Goal: Information Seeking & Learning: Learn about a topic

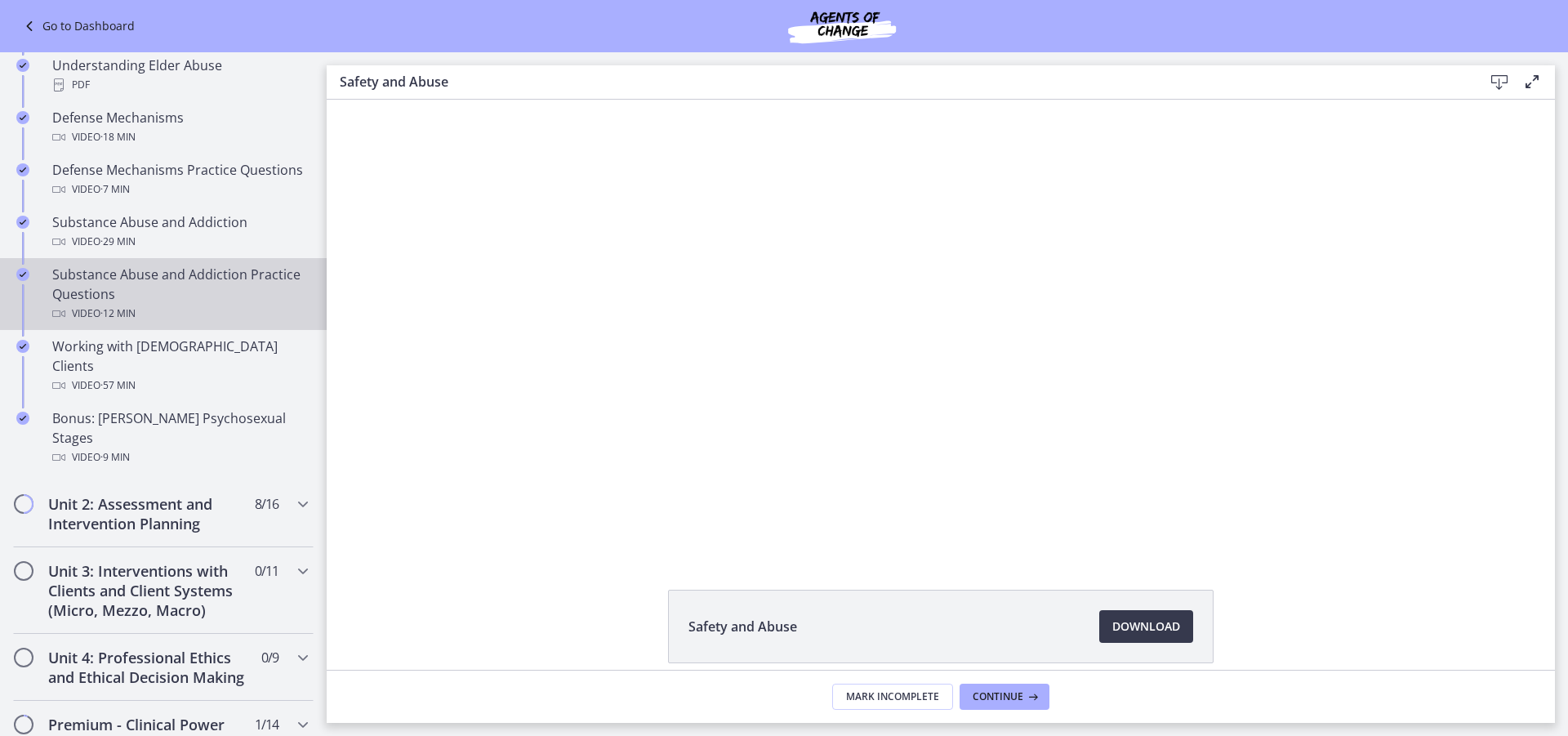
scroll to position [898, 0]
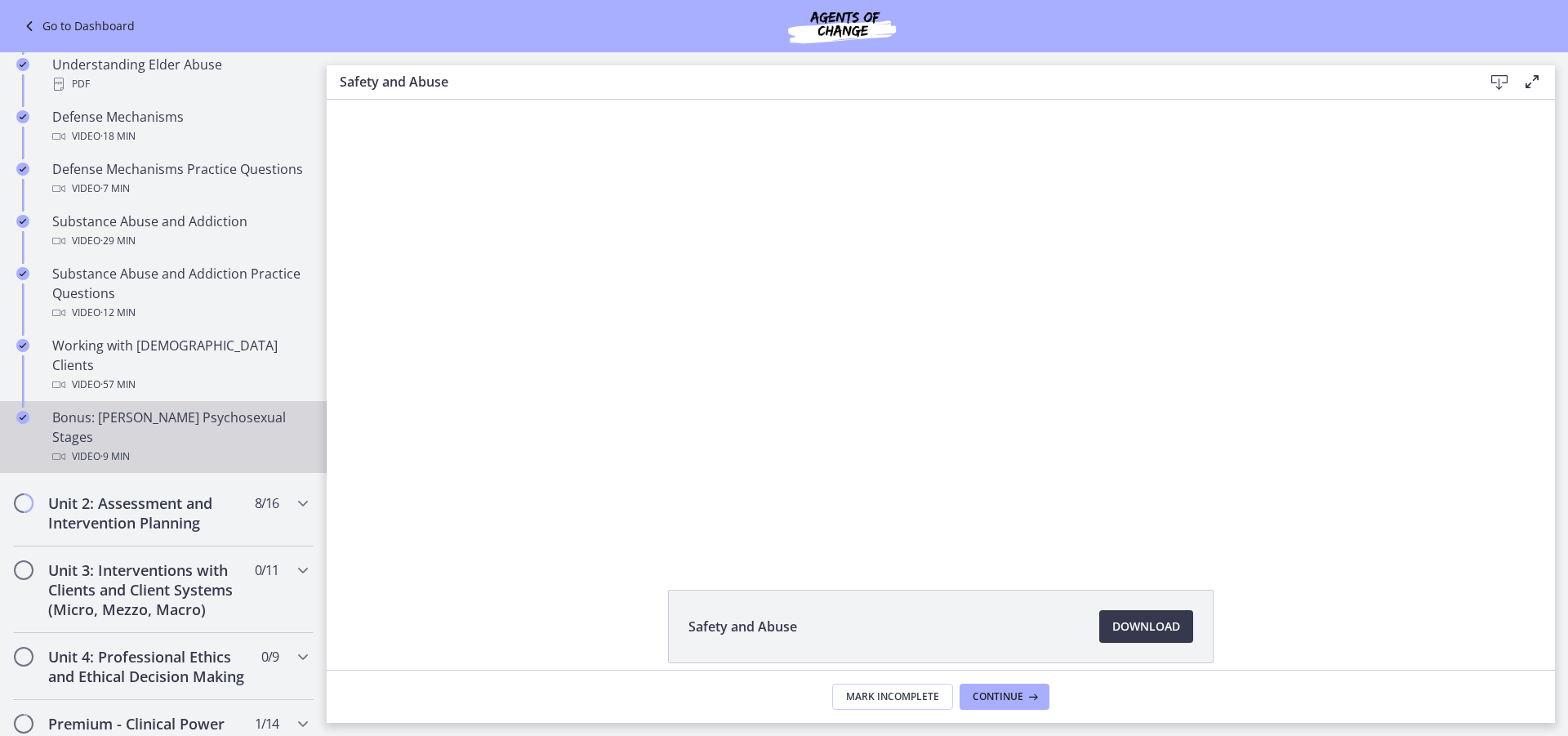
click at [167, 401] on link "Bonus: [PERSON_NAME] Psychosexual Stages Video · 9 min" at bounding box center [163, 436] width 327 height 72
click at [183, 447] on div "Video · 9 min" at bounding box center [179, 456] width 255 height 20
click at [1134, 623] on span "Download Opens in a new window" at bounding box center [1146, 626] width 68 height 20
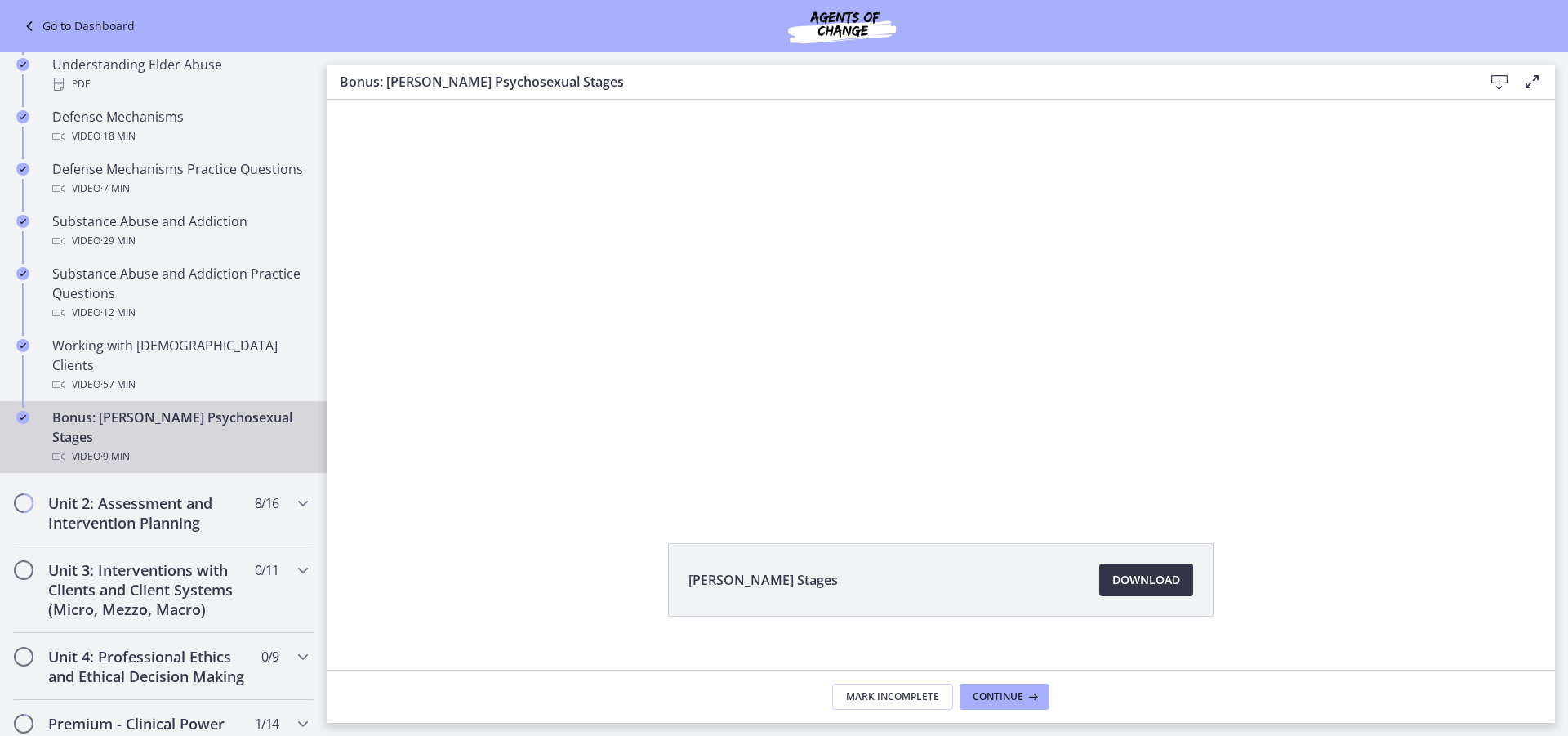
scroll to position [72, 0]
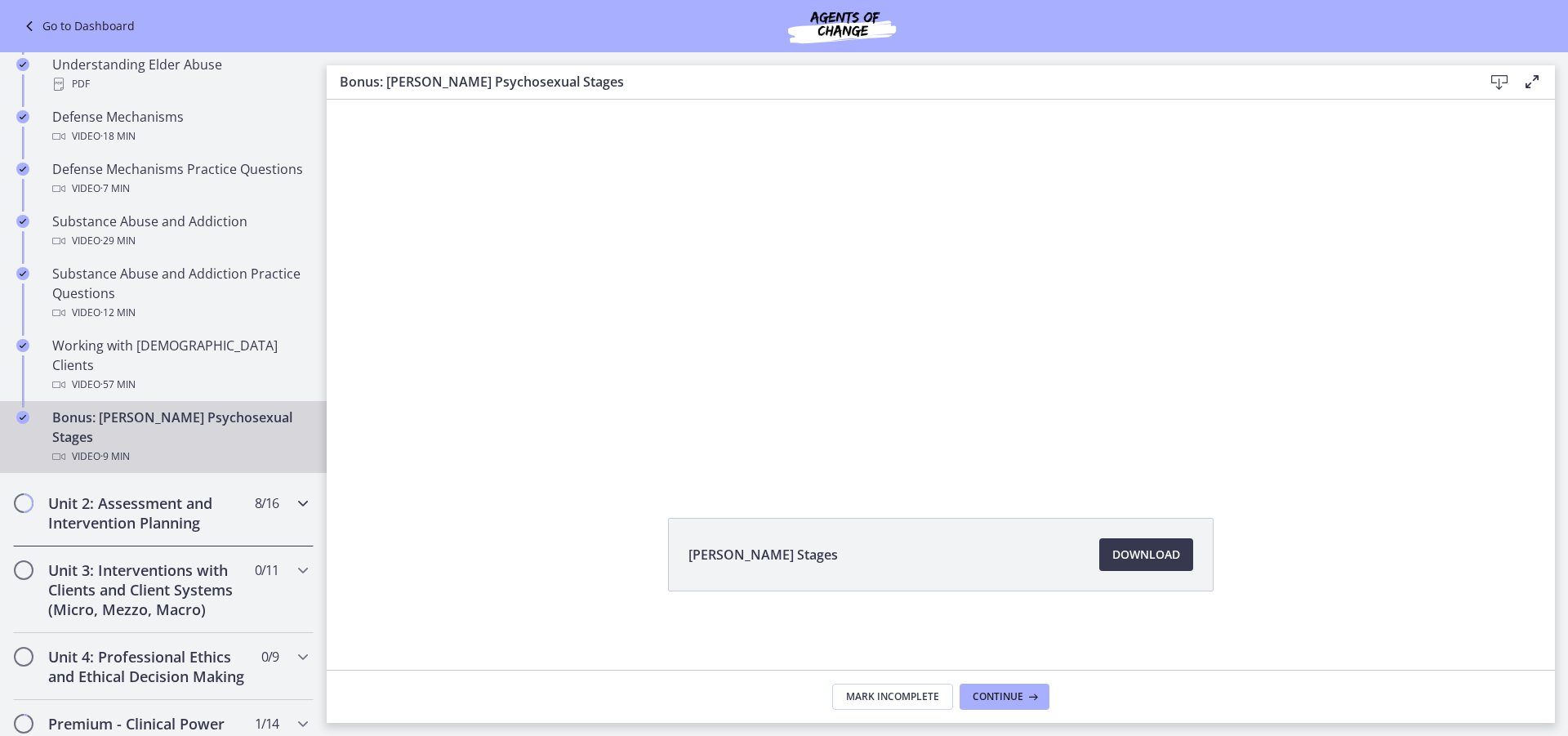
click at [139, 494] on h2 "Unit 2: Assessment and Intervention Planning" at bounding box center [147, 513] width 199 height 39
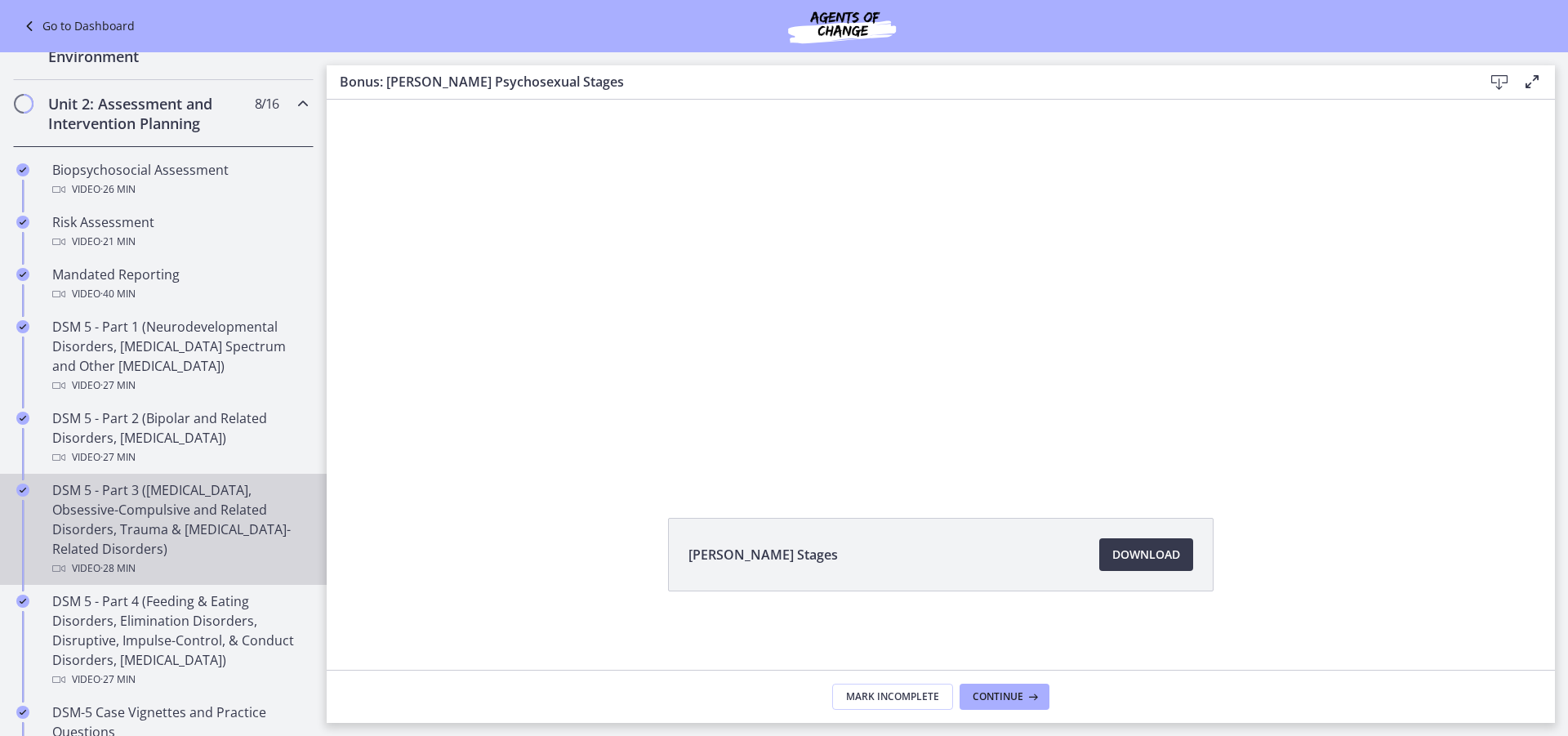
scroll to position [408, 0]
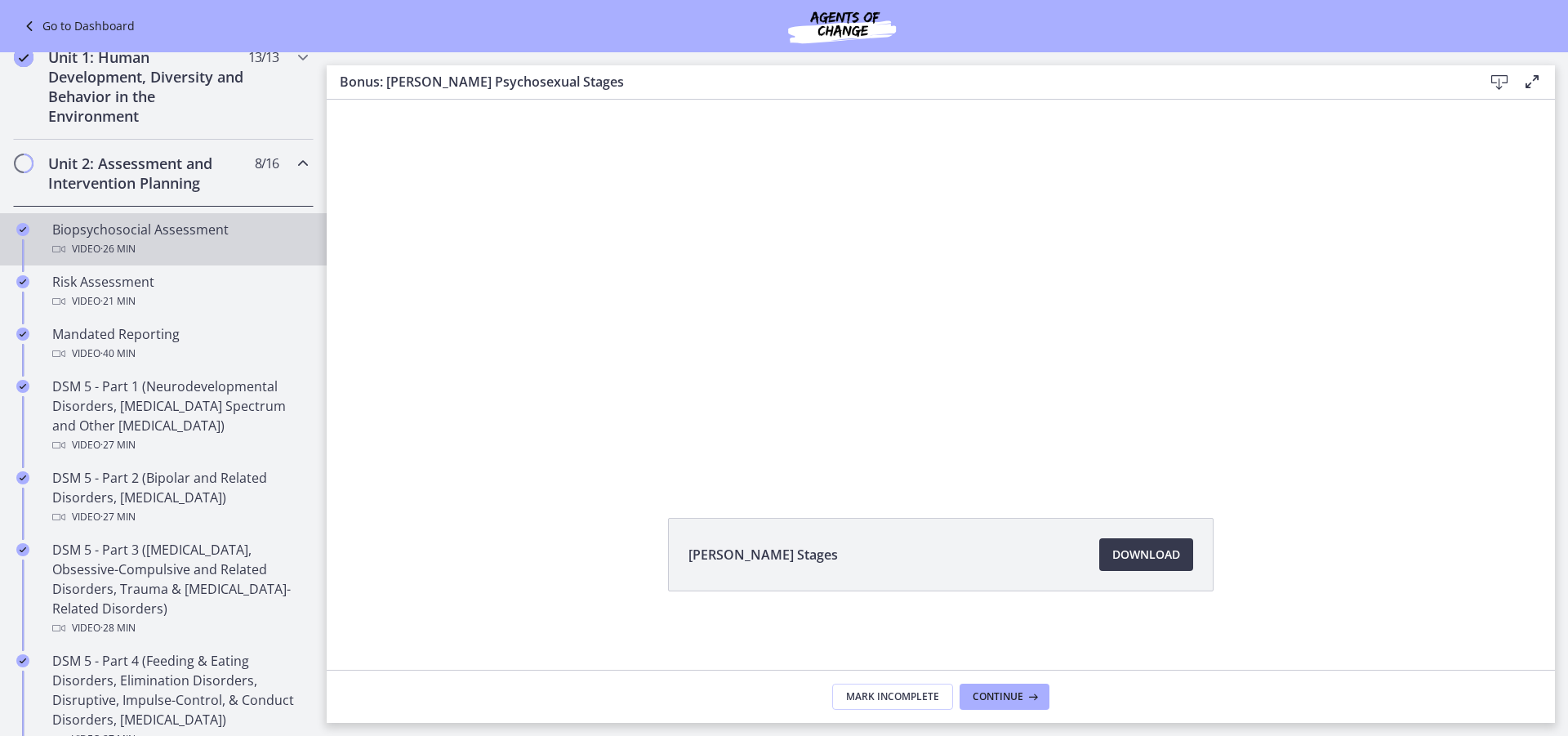
click at [183, 243] on div "Video · 26 min" at bounding box center [179, 249] width 255 height 20
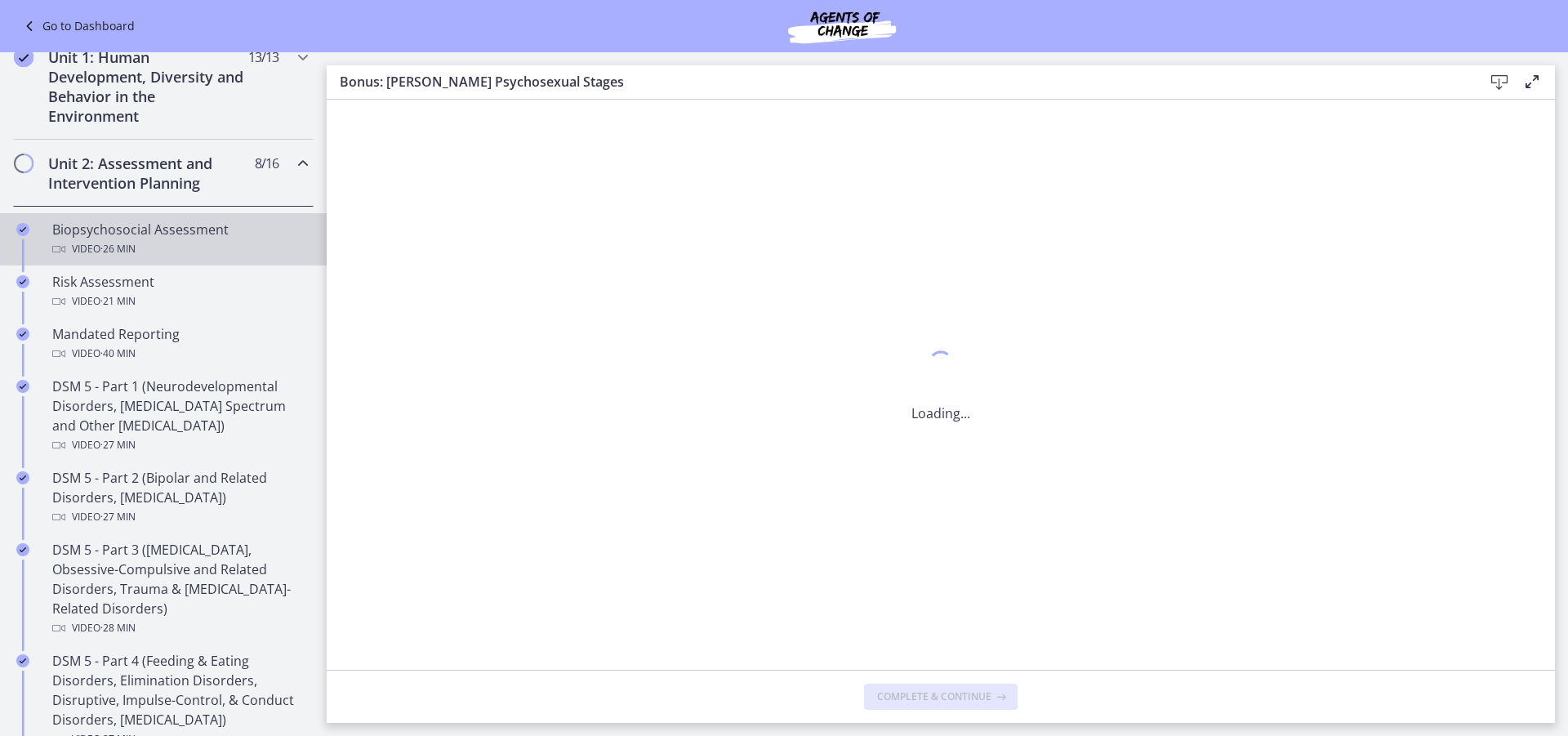
scroll to position [0, 0]
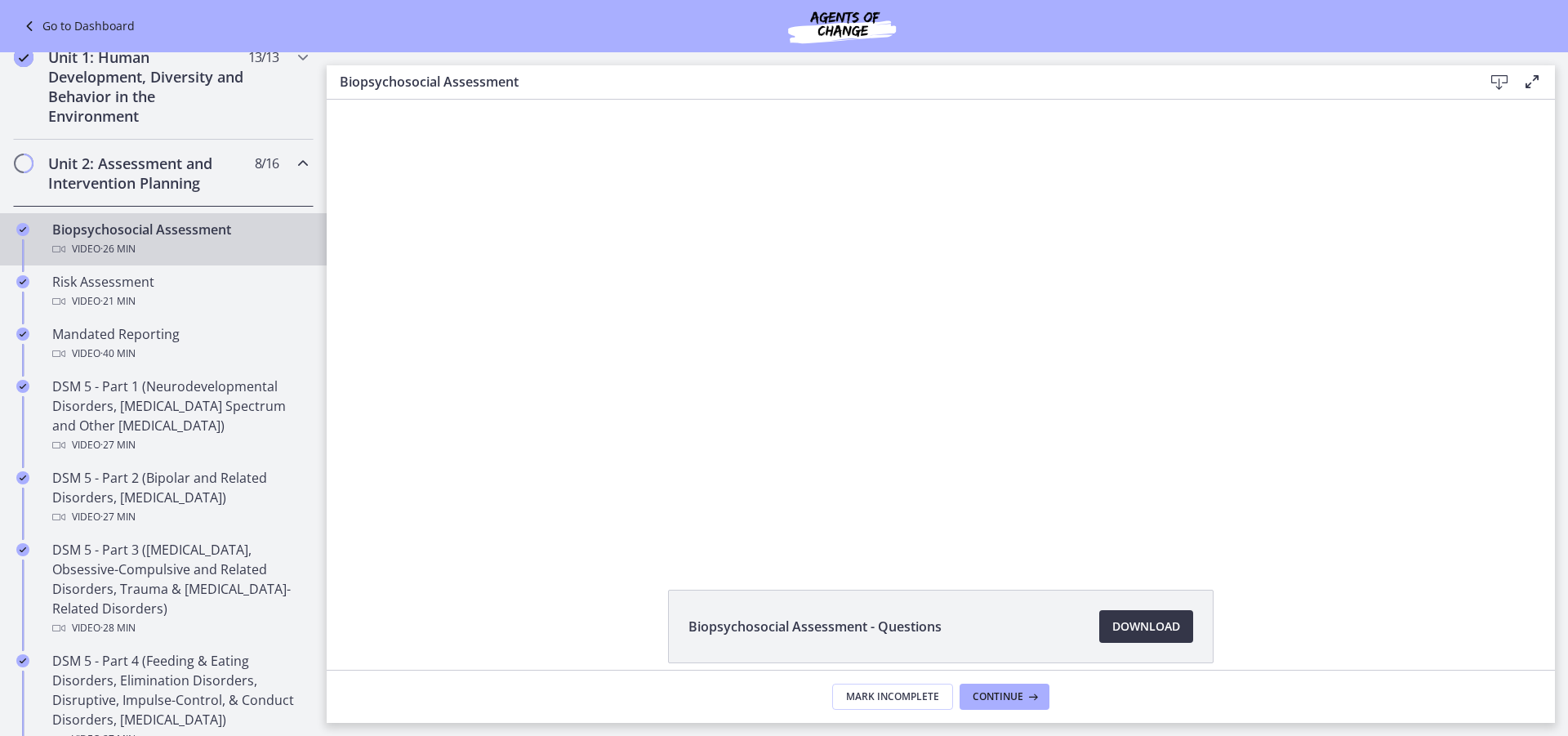
click at [1146, 623] on span "Download Opens in a new window" at bounding box center [1146, 626] width 68 height 20
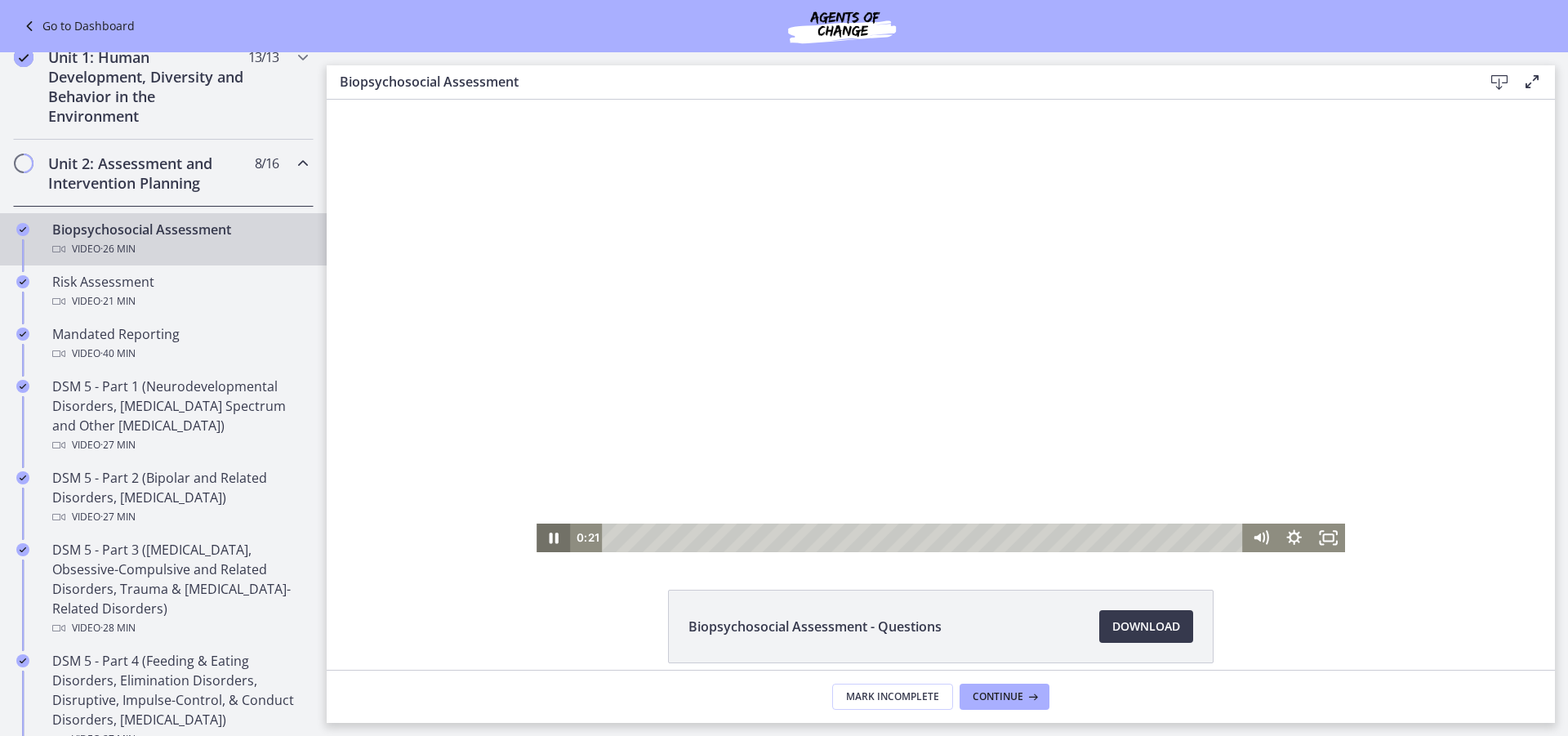
click at [539, 531] on icon "Pause" at bounding box center [553, 537] width 34 height 29
click at [552, 537] on icon "Play Video" at bounding box center [555, 538] width 10 height 14
drag, startPoint x: 1324, startPoint y: 539, endPoint x: 1651, endPoint y: 743, distance: 385.4
click at [1324, 534] on icon "Fullscreen" at bounding box center [1328, 537] width 34 height 29
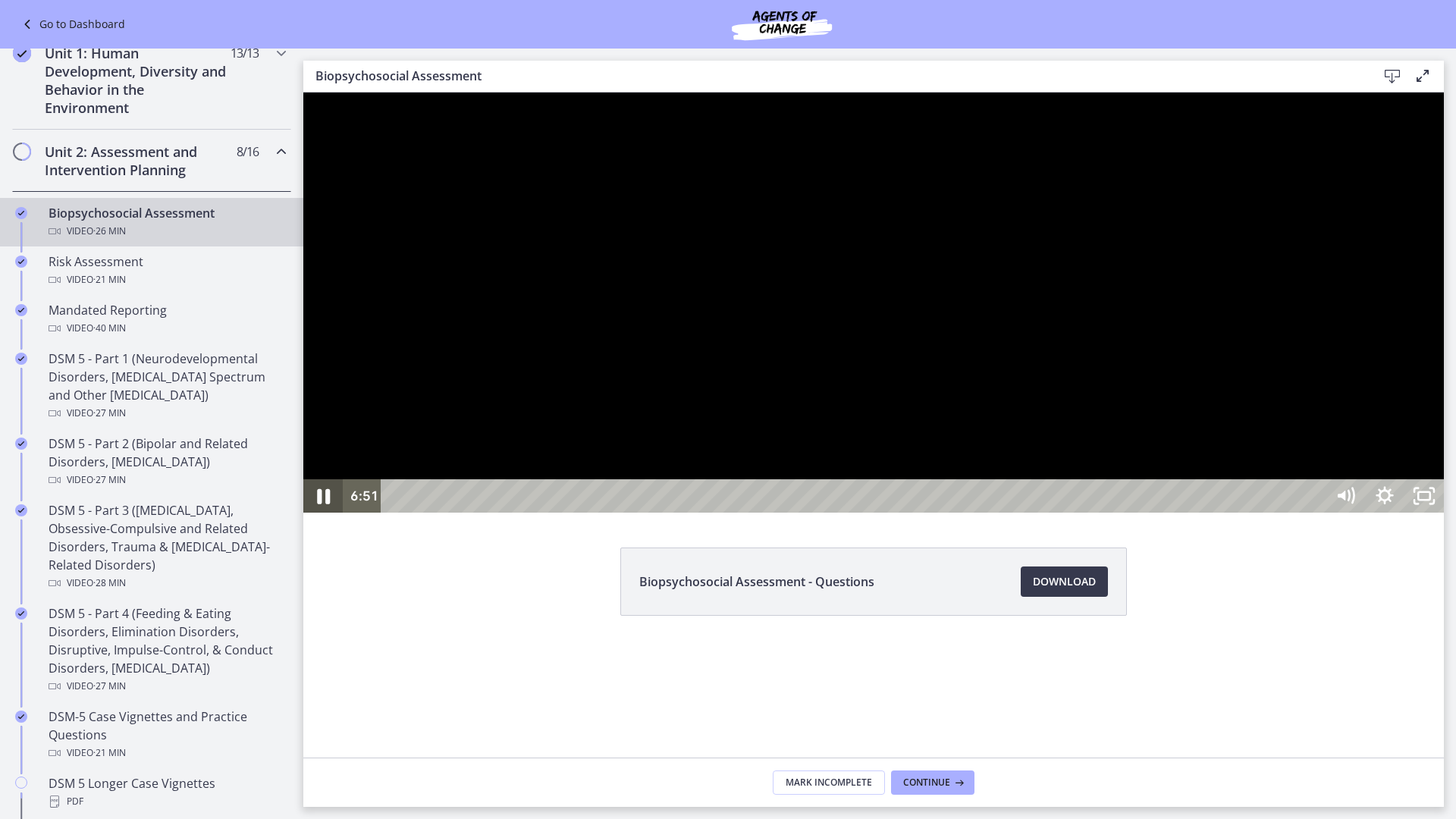
click at [320, 504] on icon "Pause" at bounding box center [324, 496] width 13 height 15
click at [321, 503] on icon "Play Video" at bounding box center [324, 495] width 10 height 14
click at [319, 504] on icon "Pause" at bounding box center [324, 496] width 13 height 15
click at [328, 504] on icon "Play Video" at bounding box center [325, 495] width 12 height 17
click at [319, 503] on icon "Pause" at bounding box center [324, 496] width 10 height 13
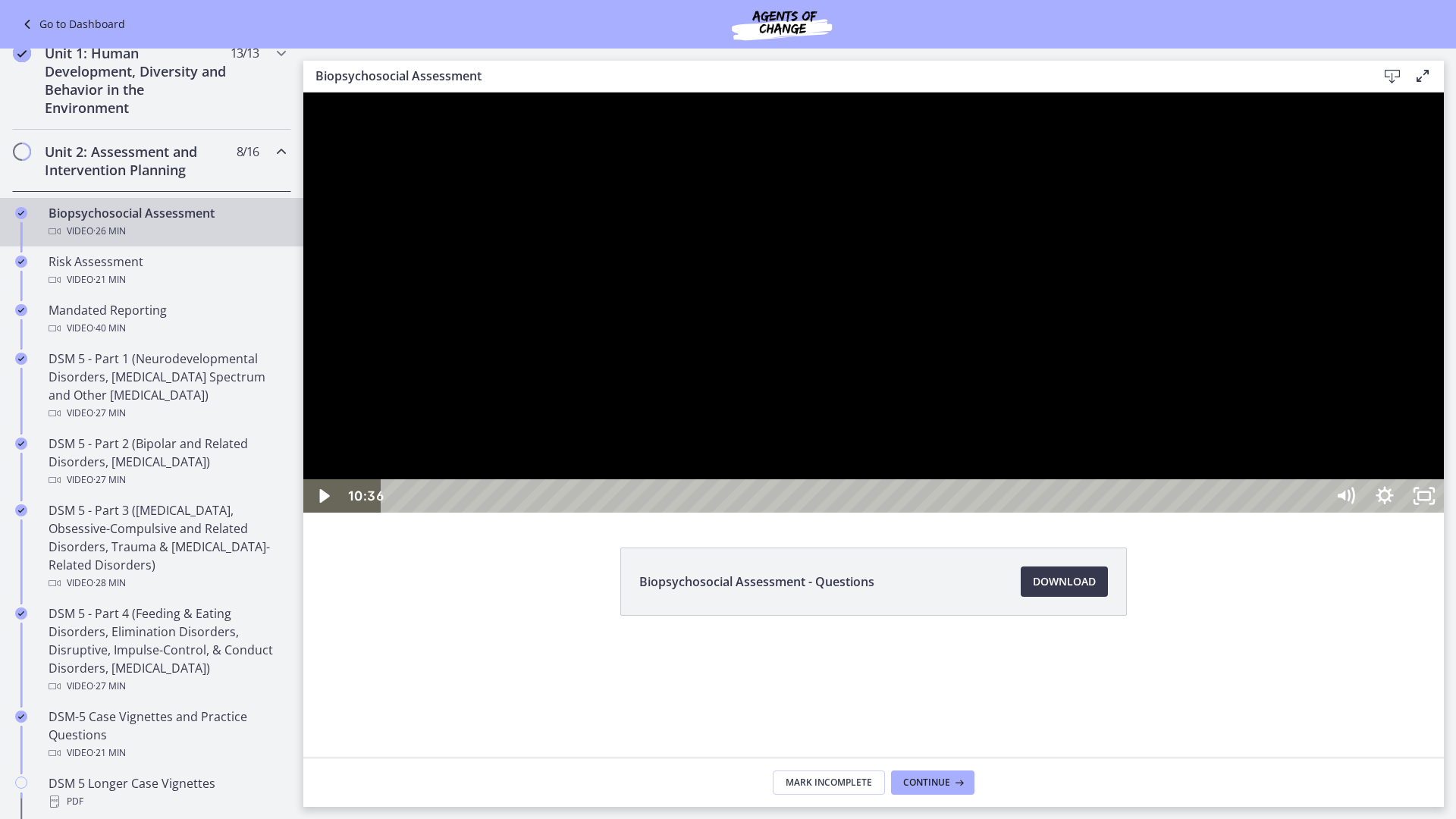
click at [889, 118] on div at bounding box center [873, 303] width 1140 height 420
click at [889, 118] on div at bounding box center [873, 303] width 1140 height 420
click at [1448, 516] on icon "Unfullscreen" at bounding box center [1425, 496] width 47 height 40
